Goal: Transaction & Acquisition: Download file/media

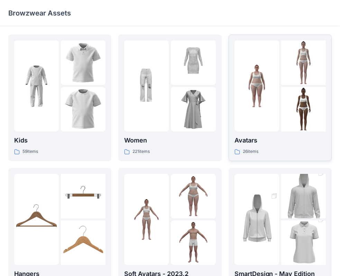
click at [281, 110] on div at bounding box center [303, 109] width 45 height 45
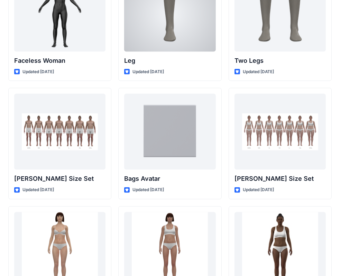
scroll to position [656, 0]
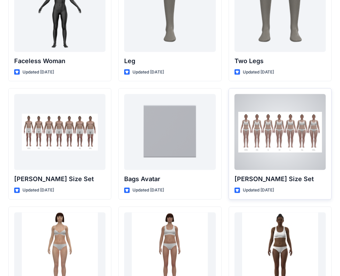
click at [282, 126] on div at bounding box center [279, 132] width 91 height 76
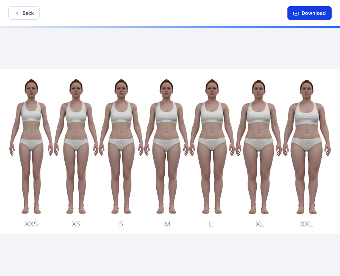
click at [299, 12] on icon "button" at bounding box center [296, 14] width 6 height 4
click at [314, 11] on button "Download" at bounding box center [309, 13] width 44 height 14
click at [303, 10] on button "Download" at bounding box center [309, 13] width 44 height 14
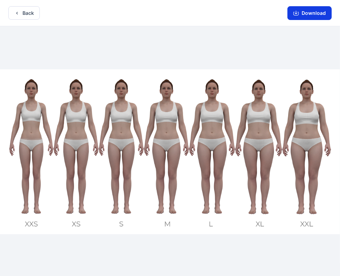
click at [313, 11] on button "Download" at bounding box center [309, 13] width 44 height 14
click at [304, 10] on button "Download" at bounding box center [309, 13] width 44 height 14
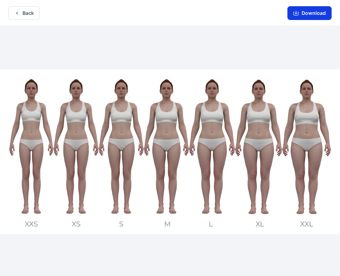
click at [302, 16] on button "Download" at bounding box center [309, 13] width 44 height 14
click at [303, 16] on button "Download" at bounding box center [309, 13] width 44 height 14
click at [309, 11] on button "Download" at bounding box center [309, 13] width 44 height 14
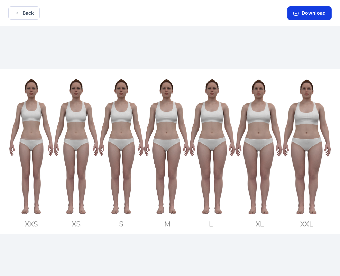
click at [303, 7] on button "Download" at bounding box center [309, 13] width 44 height 14
click at [33, 17] on button "Back" at bounding box center [23, 12] width 31 height 13
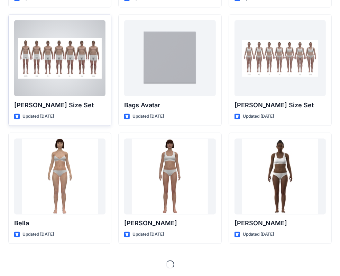
scroll to position [730, 0]
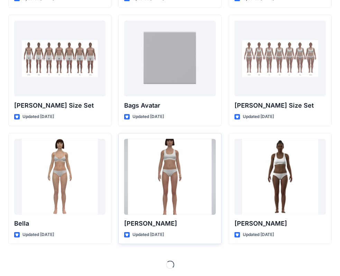
click at [184, 179] on div at bounding box center [169, 177] width 91 height 76
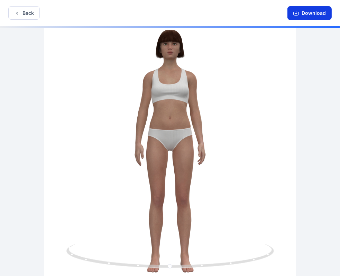
click at [306, 16] on button "Download" at bounding box center [309, 13] width 44 height 14
